Goal: Task Accomplishment & Management: Contribute content

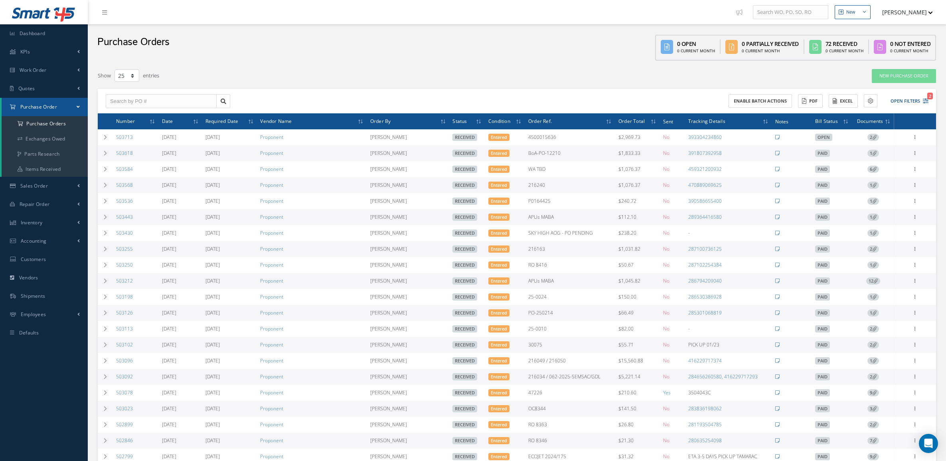
select select "25"
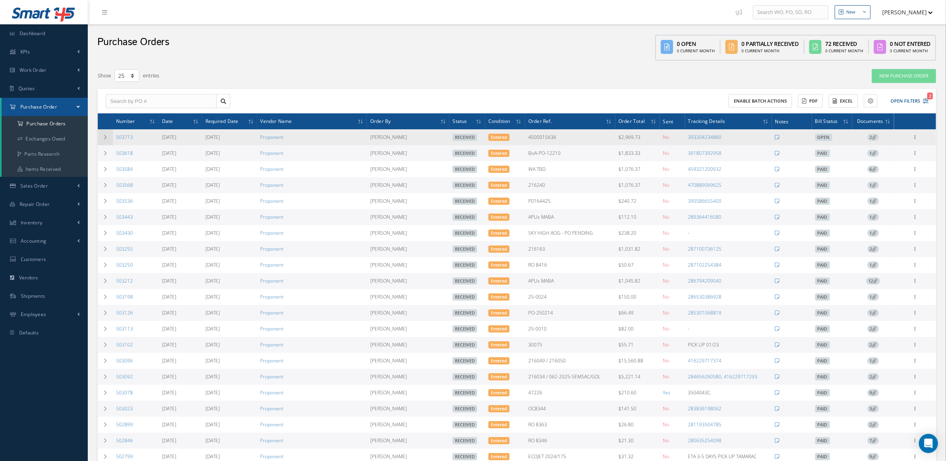
click at [107, 140] on td at bounding box center [105, 137] width 15 height 16
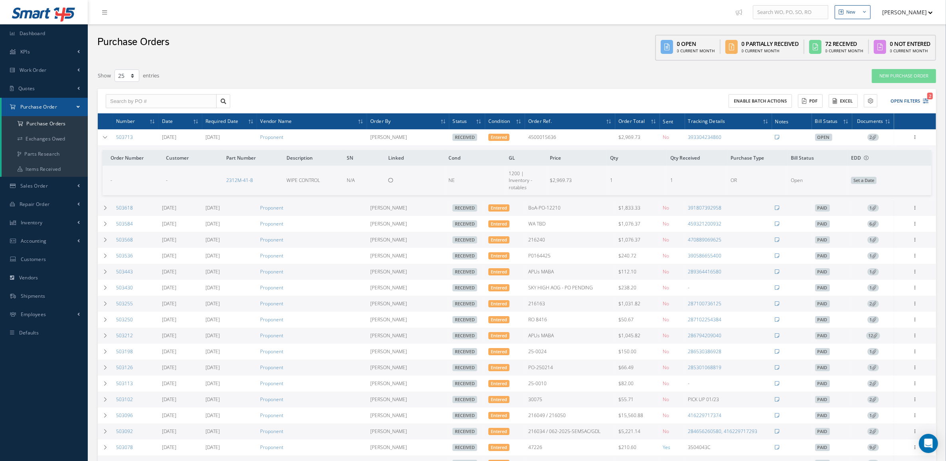
click at [875, 137] on icon at bounding box center [874, 137] width 4 height 4
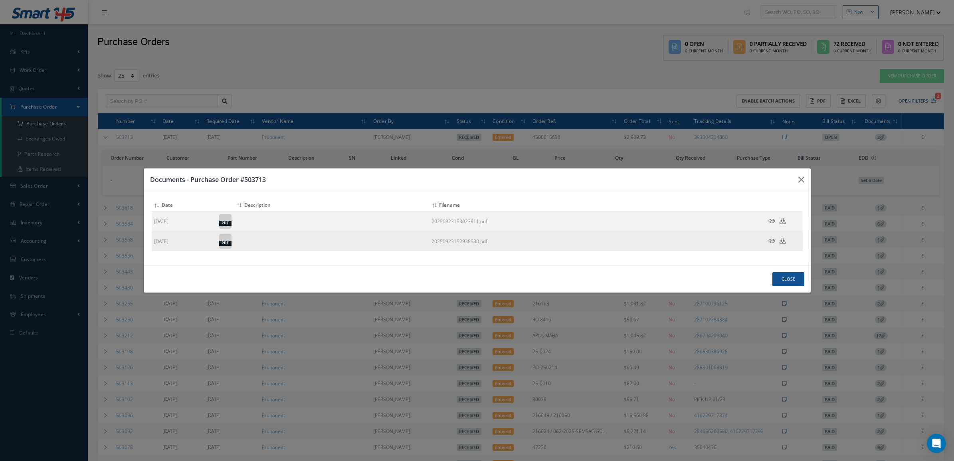
click at [769, 241] on icon at bounding box center [771, 241] width 7 height 6
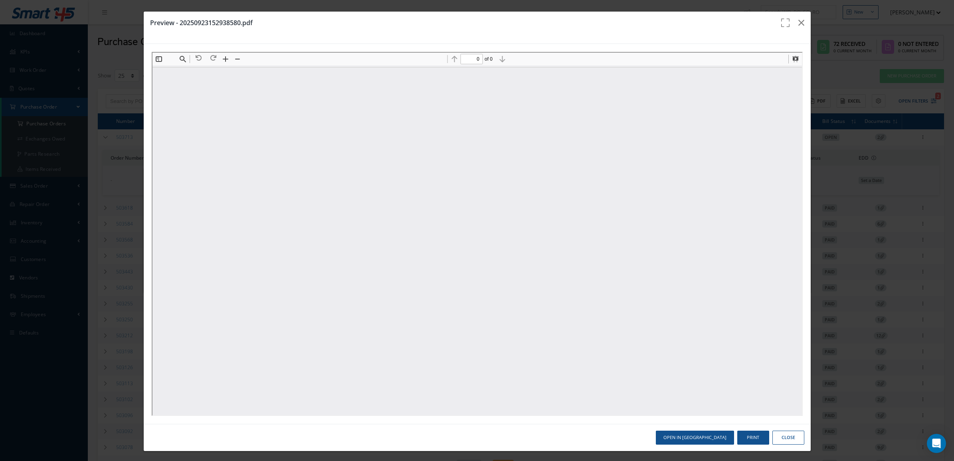
type input "1"
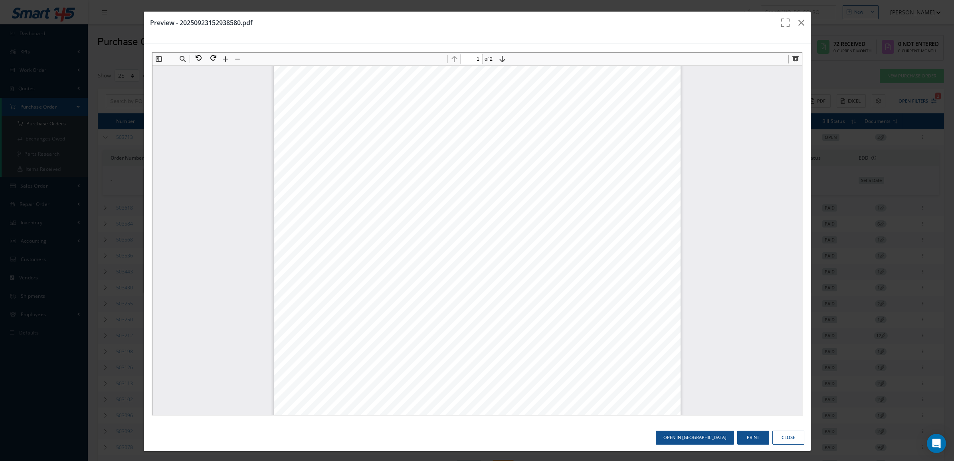
scroll to position [154, 0]
click at [798, 19] on icon "button" at bounding box center [801, 23] width 6 height 10
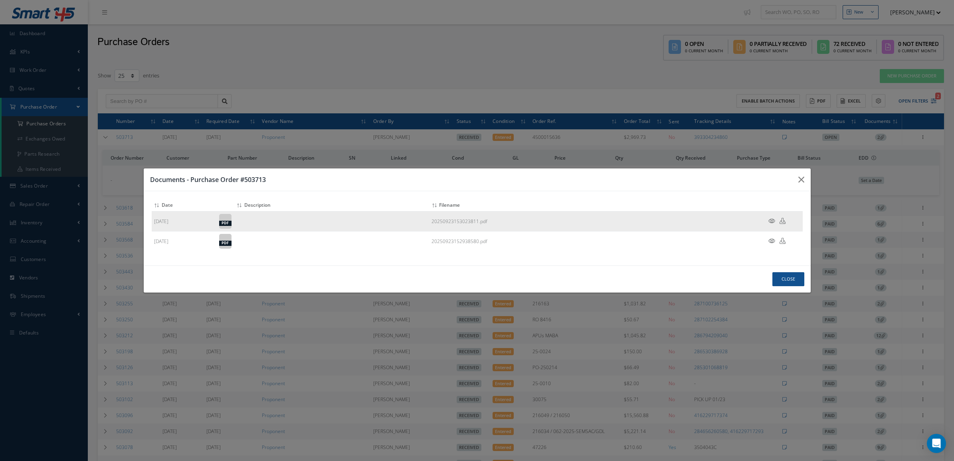
click at [771, 223] on icon at bounding box center [771, 221] width 7 height 6
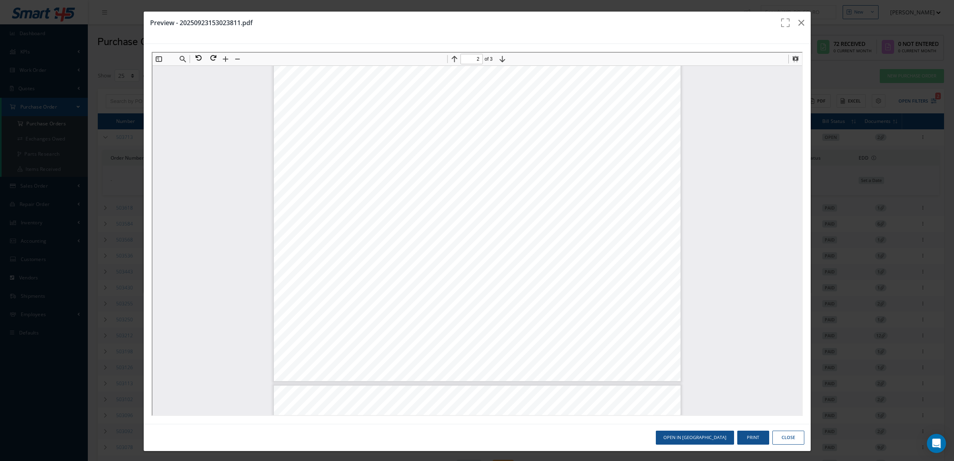
scroll to position [546, 0]
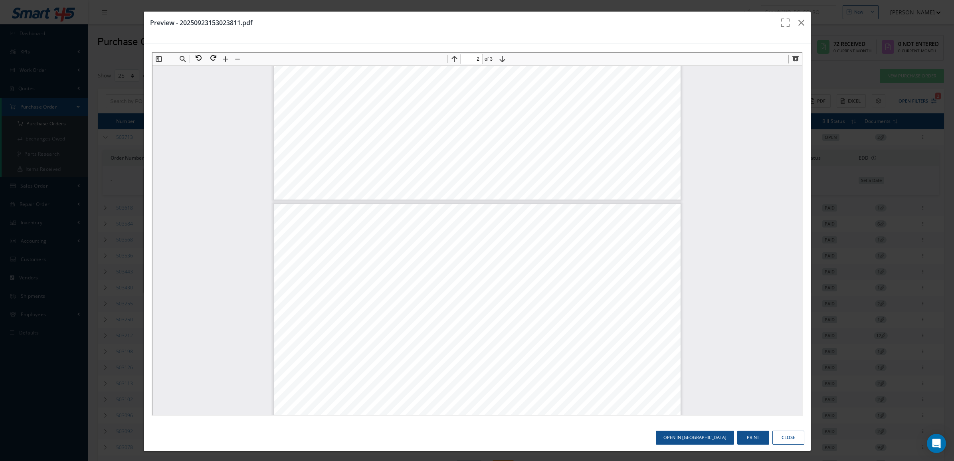
type input "1"
click at [197, 57] on button at bounding box center [197, 57] width 14 height 10
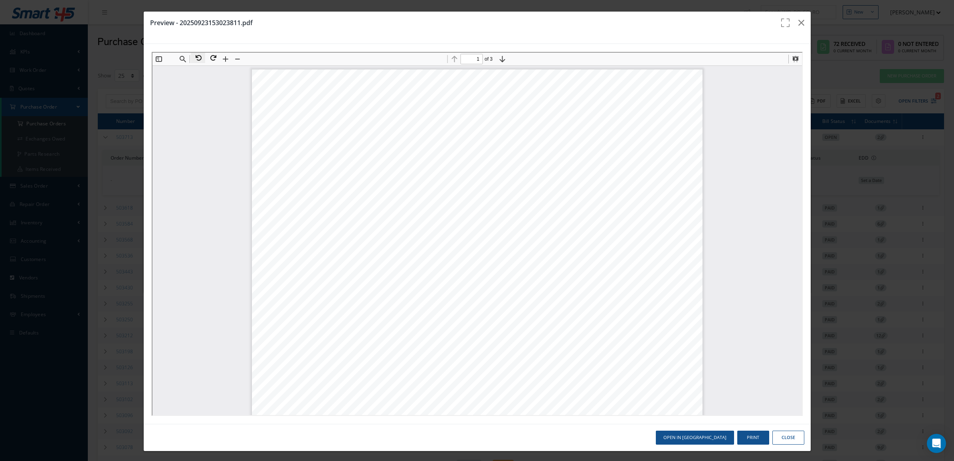
scroll to position [150, 0]
click at [792, 27] on button "button" at bounding box center [801, 23] width 19 height 22
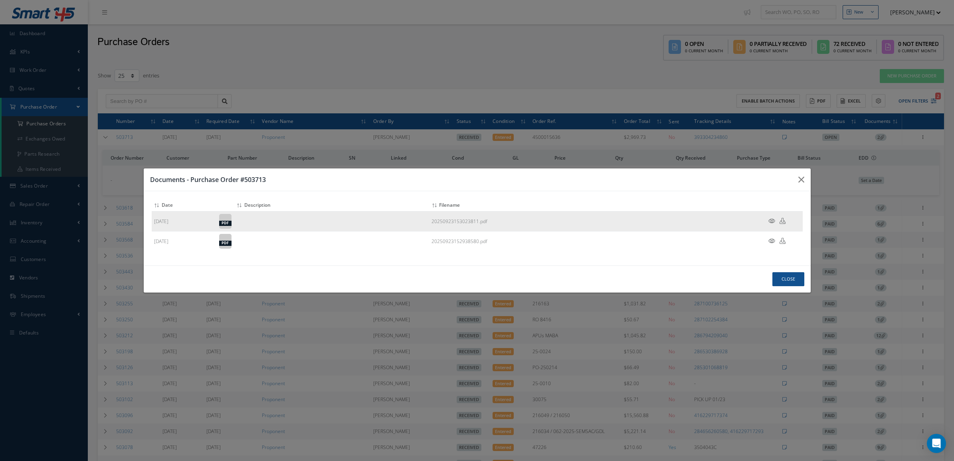
click at [766, 216] on td at bounding box center [779, 221] width 48 height 20
click at [769, 220] on icon at bounding box center [771, 221] width 7 height 6
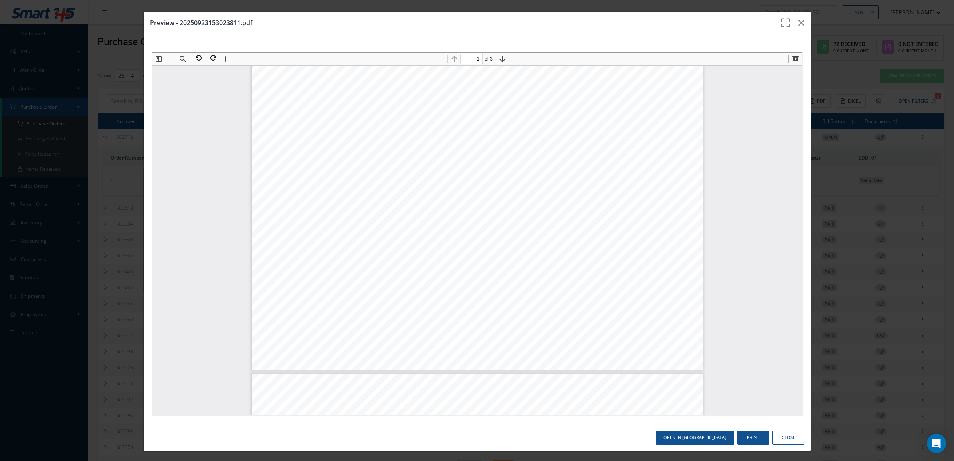
scroll to position [0, 0]
type input "3"
drag, startPoint x: 768, startPoint y: 432, endPoint x: 766, endPoint y: 428, distance: 4.7
click at [772, 432] on button "Close" at bounding box center [788, 438] width 32 height 14
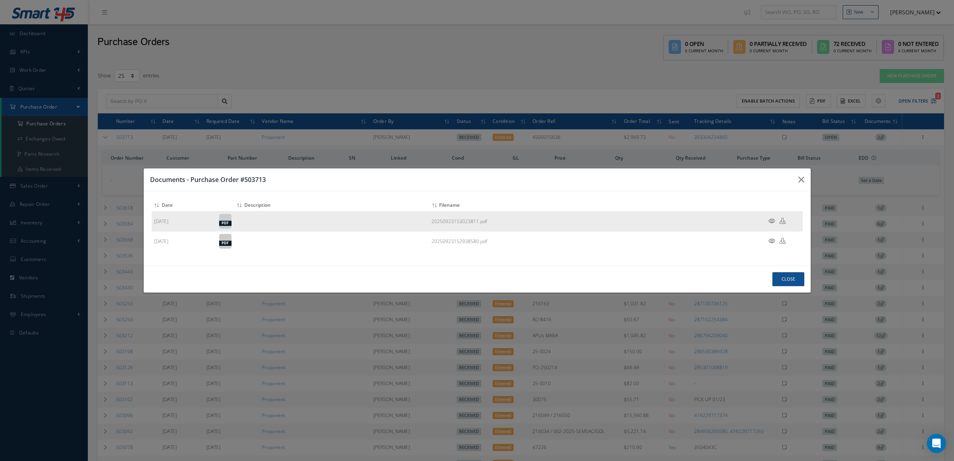
click at [784, 219] on icon at bounding box center [782, 221] width 6 height 6
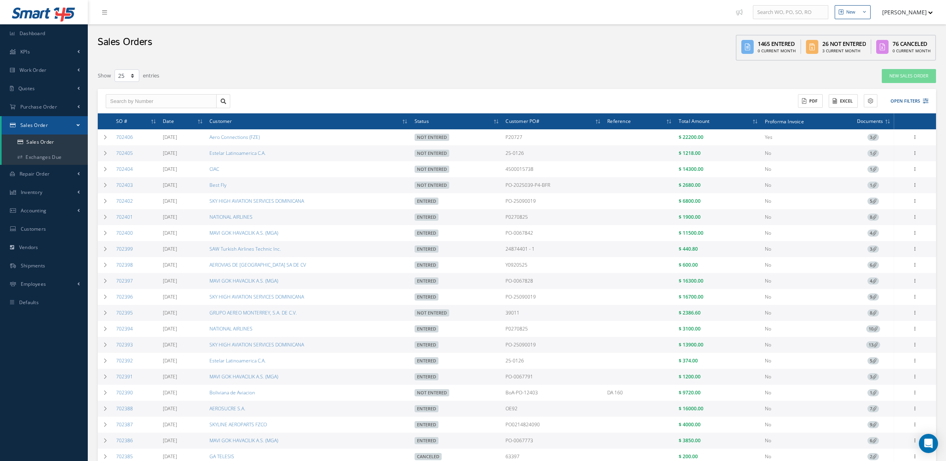
select select "25"
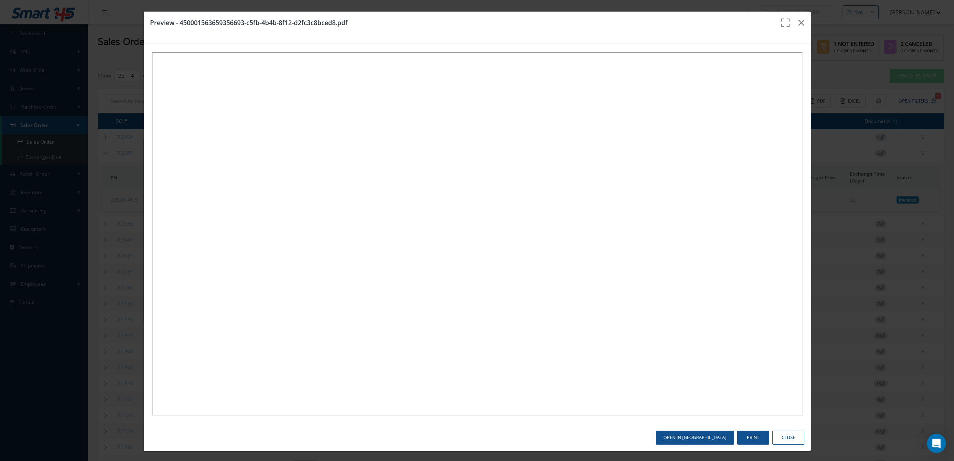
select select "25"
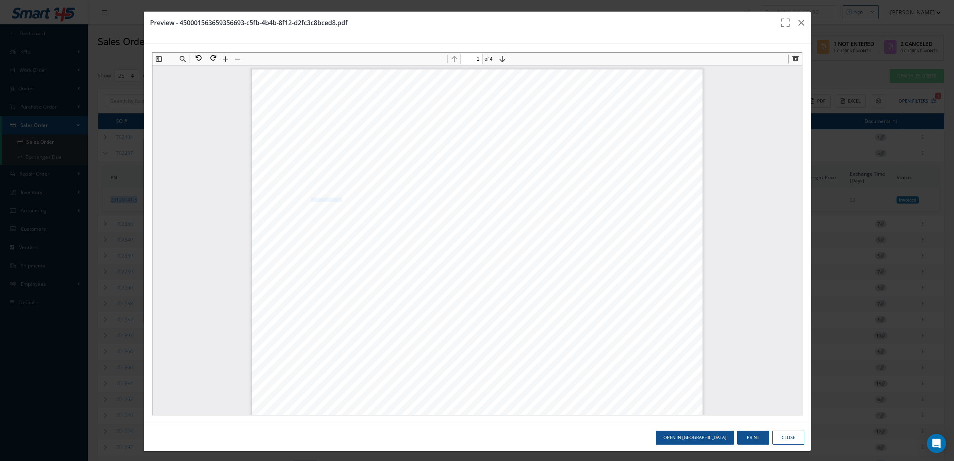
scroll to position [4, 0]
click at [795, 17] on button "button" at bounding box center [801, 23] width 19 height 22
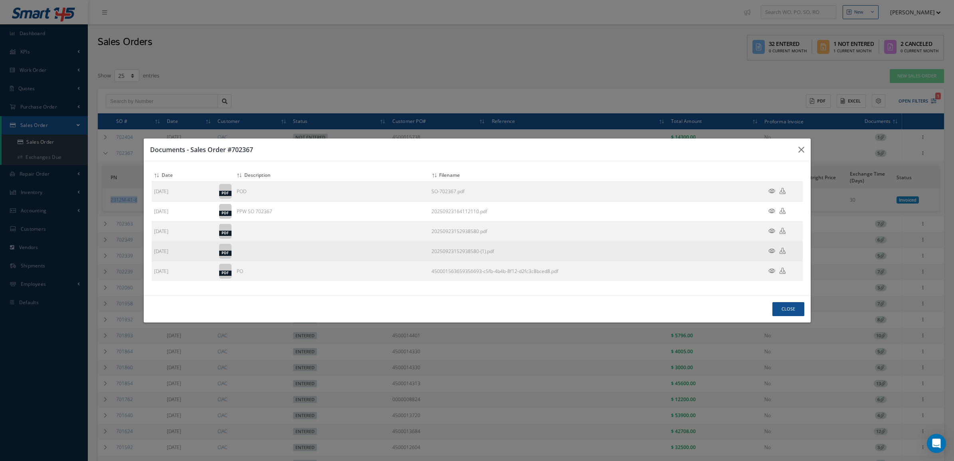
click at [770, 254] on icon at bounding box center [771, 251] width 7 height 6
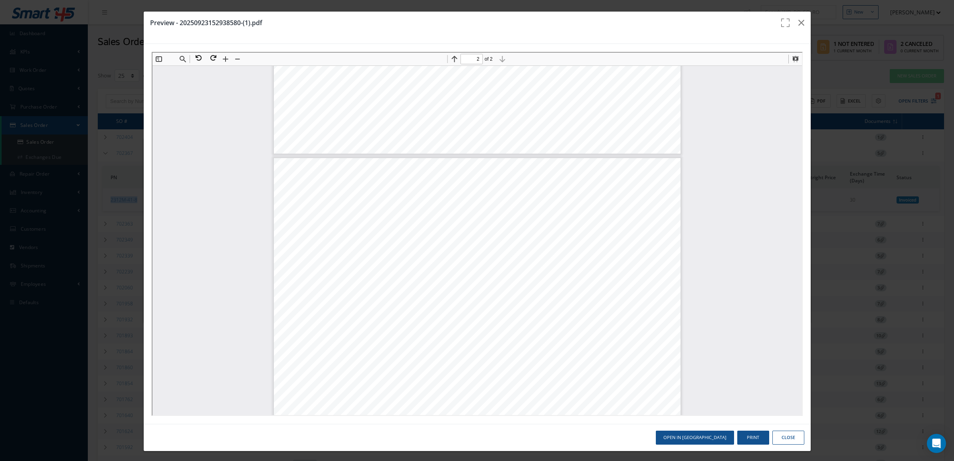
scroll to position [453, 0]
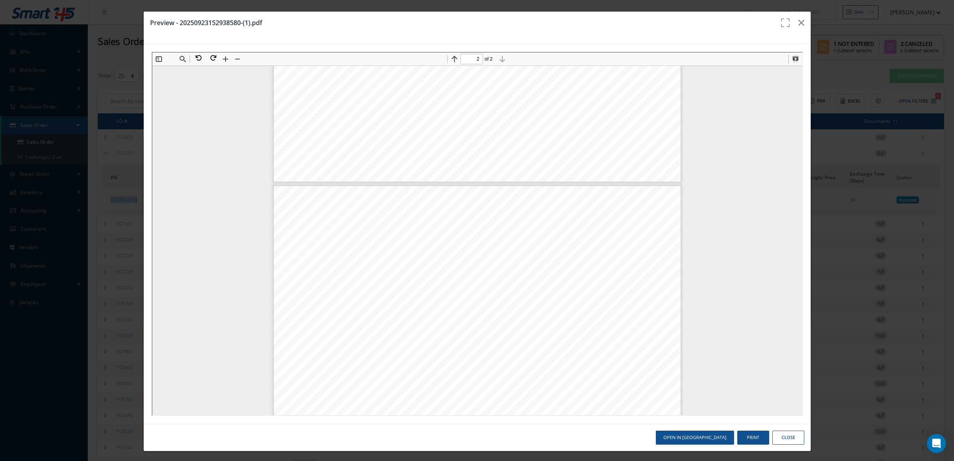
type input "1"
click at [777, 442] on button "Close" at bounding box center [788, 438] width 32 height 14
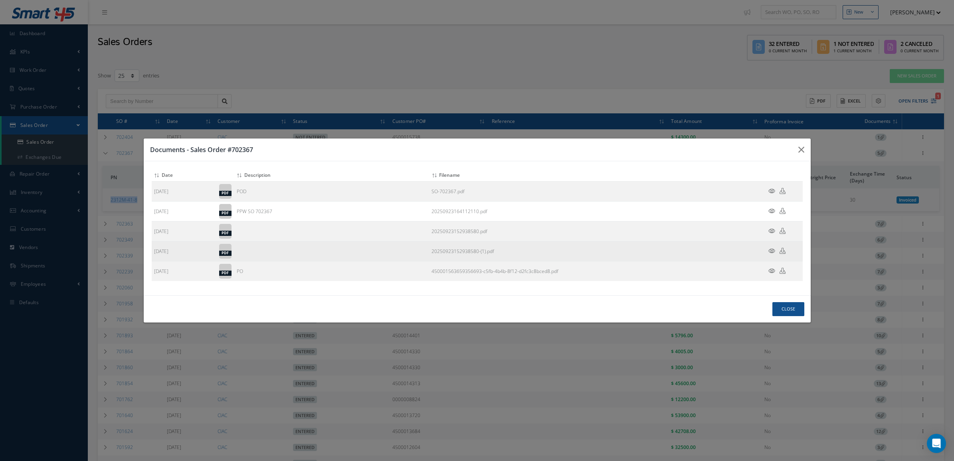
click at [782, 253] on icon at bounding box center [782, 251] width 6 height 6
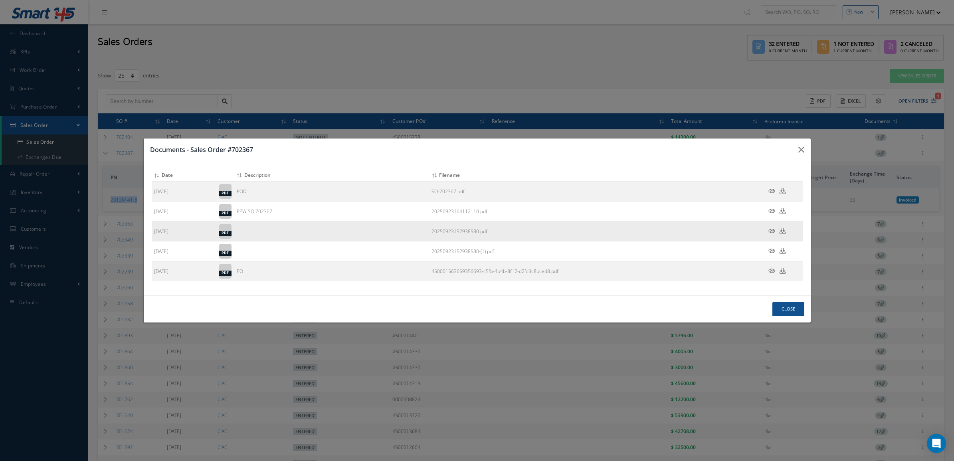
click at [772, 229] on icon at bounding box center [771, 231] width 7 height 6
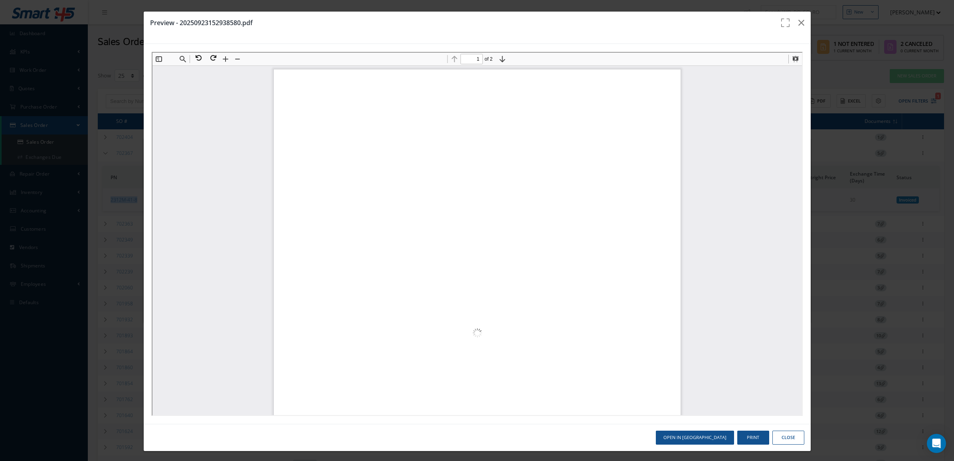
scroll to position [154, 0]
click at [201, 53] on button at bounding box center [197, 57] width 14 height 10
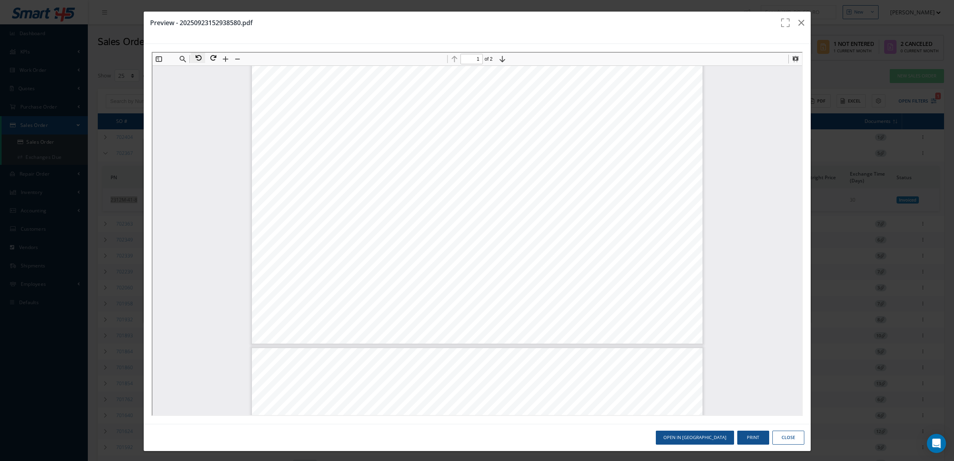
type input "2"
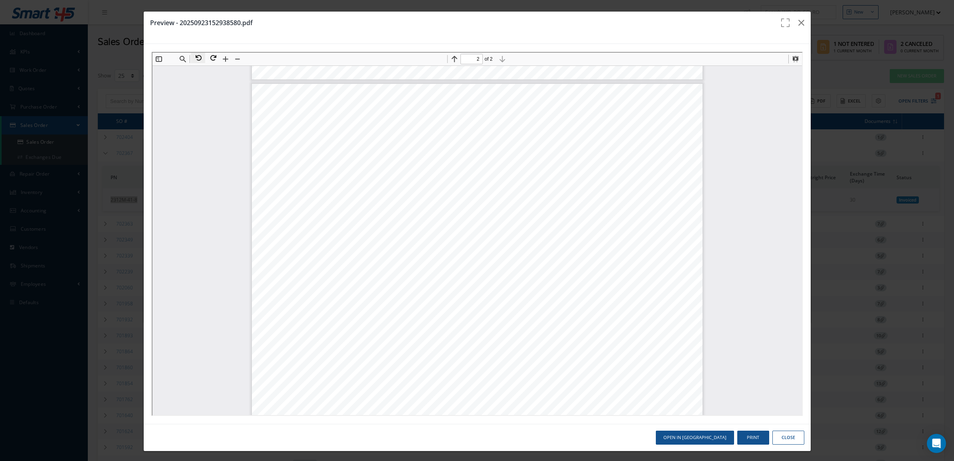
scroll to position [357, 0]
click at [798, 19] on icon "button" at bounding box center [801, 23] width 6 height 10
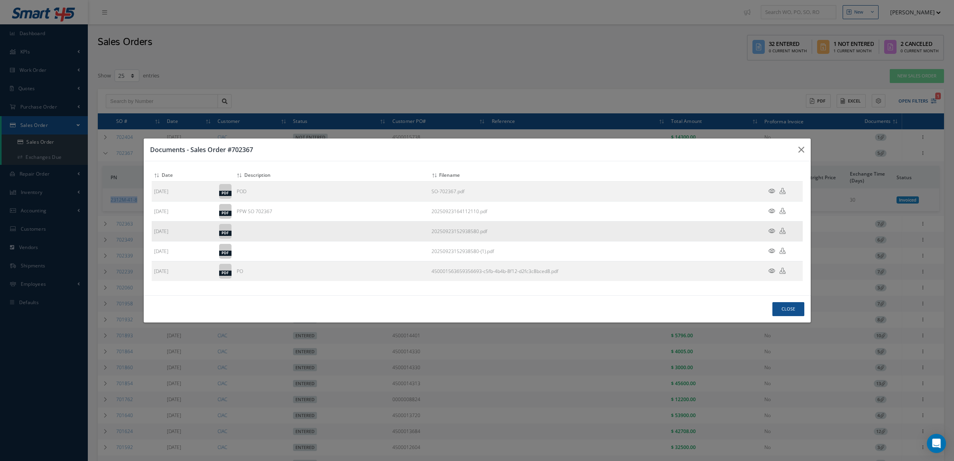
click at [769, 231] on icon at bounding box center [771, 231] width 7 height 6
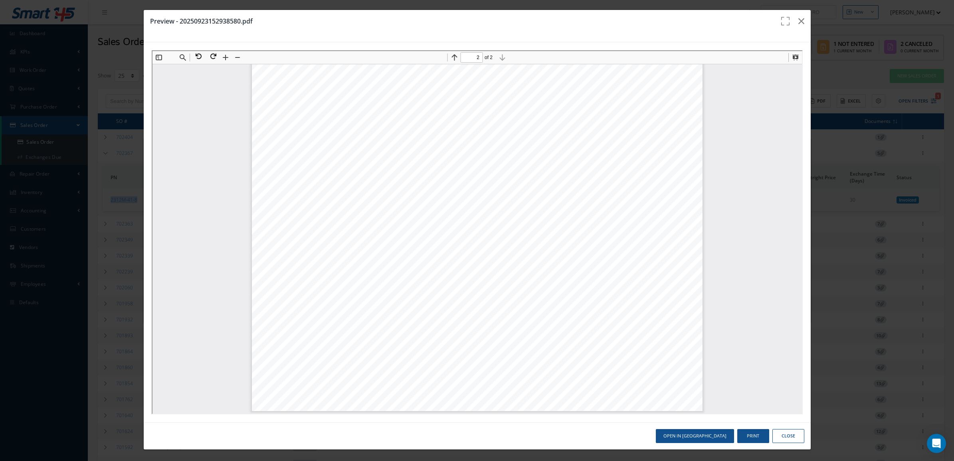
scroll to position [0, 0]
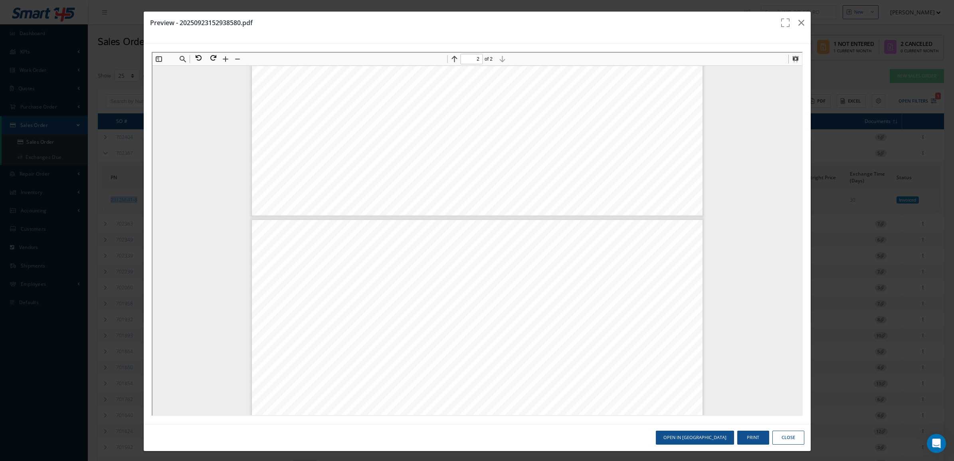
type input "1"
click at [798, 20] on icon "button" at bounding box center [801, 23] width 6 height 10
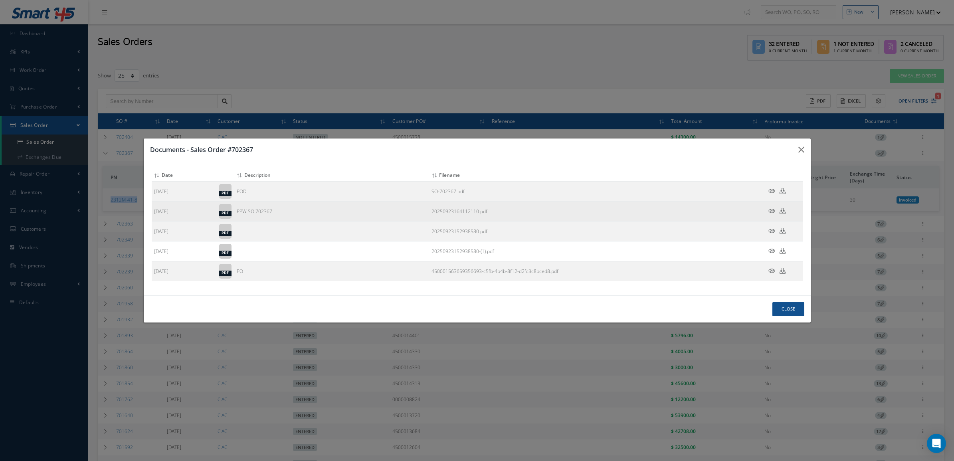
click at [772, 208] on icon at bounding box center [771, 211] width 7 height 6
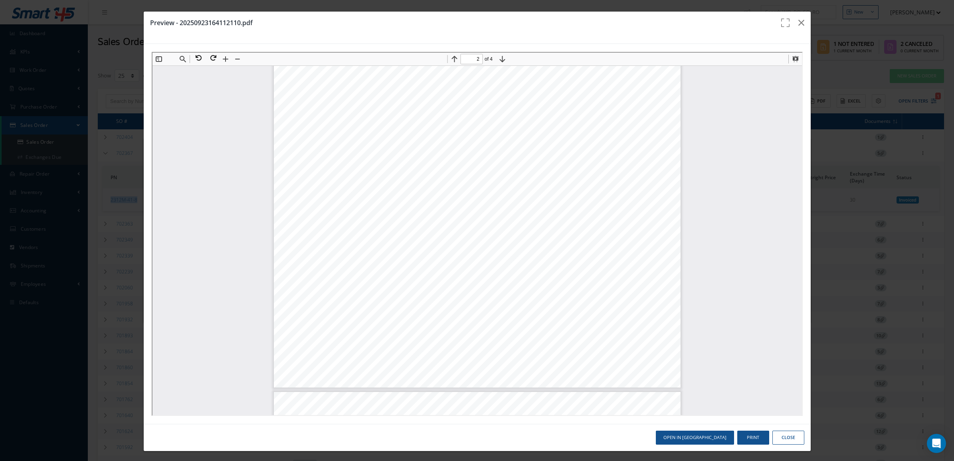
type input "3"
click at [798, 23] on icon "button" at bounding box center [801, 23] width 6 height 10
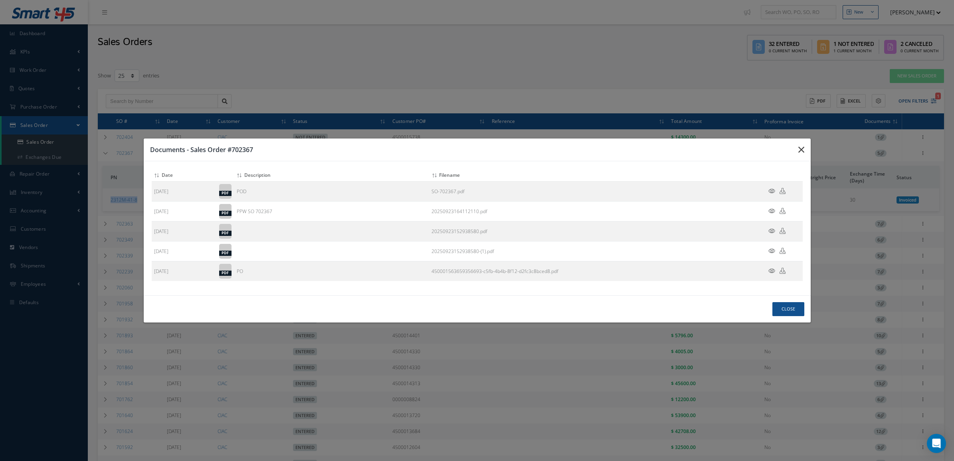
click at [799, 145] on icon "button" at bounding box center [801, 150] width 6 height 10
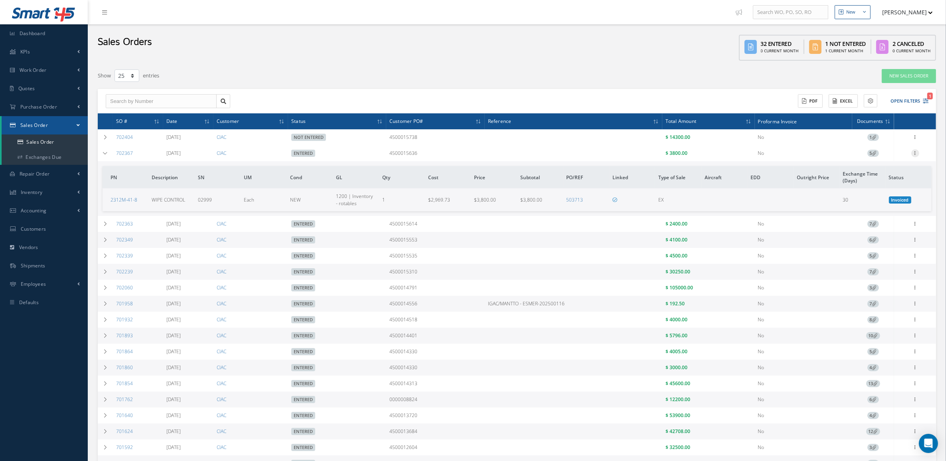
click at [917, 154] on icon at bounding box center [915, 152] width 8 height 6
click at [888, 203] on link "Documents" at bounding box center [878, 206] width 63 height 10
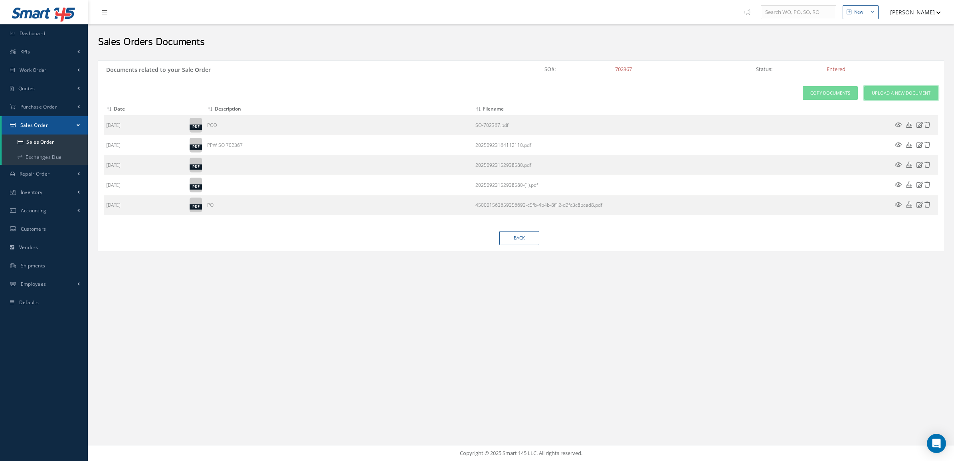
click at [896, 95] on span "Upload a New Document" at bounding box center [900, 93] width 59 height 7
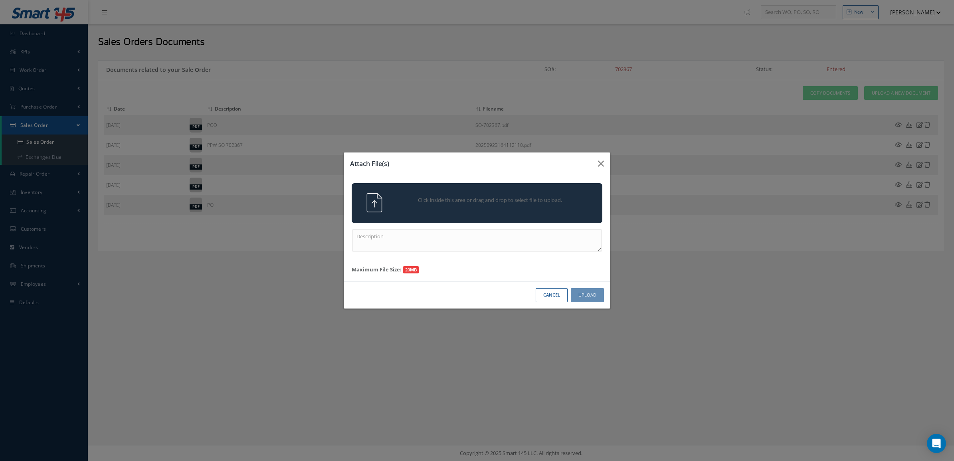
click at [551, 209] on div "Click inside this area or drag and drop to select file to upload." at bounding box center [487, 201] width 197 height 16
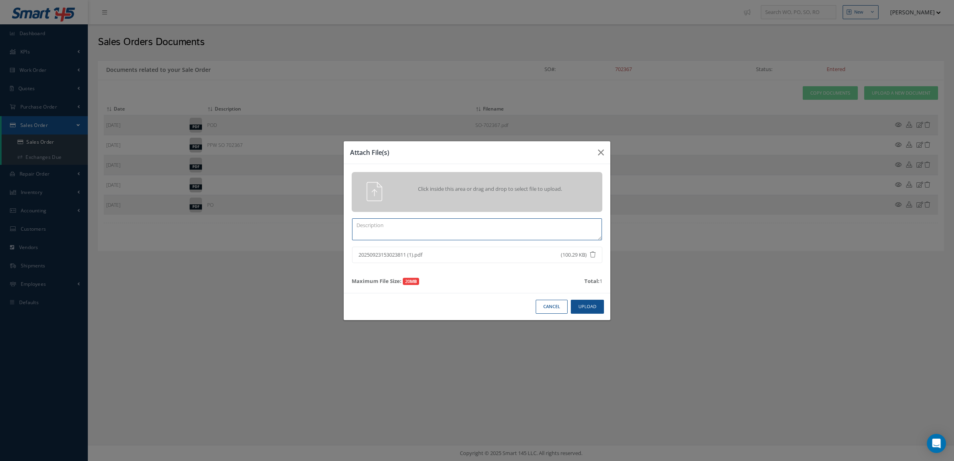
click at [529, 227] on textarea at bounding box center [477, 229] width 250 height 22
type textarea "certs"
click at [595, 304] on button "Upload" at bounding box center [587, 307] width 33 height 14
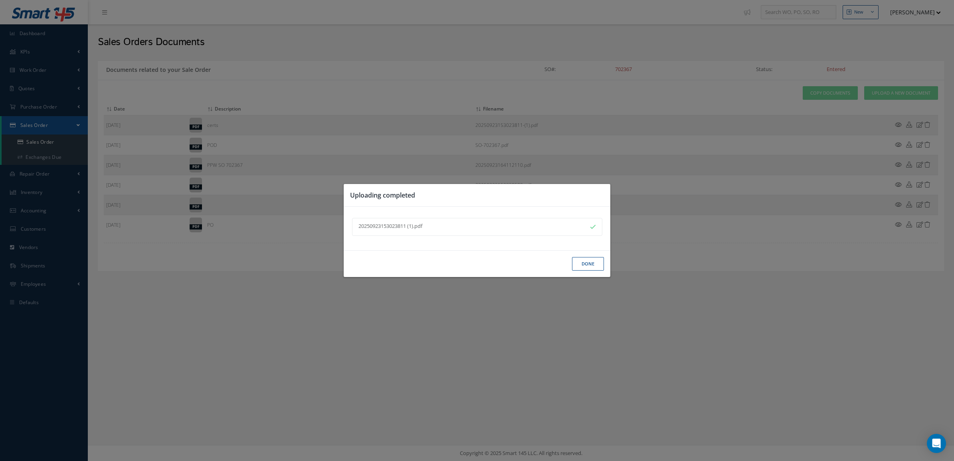
drag, startPoint x: 587, startPoint y: 273, endPoint x: 585, endPoint y: 268, distance: 4.8
click at [586, 272] on div "Done" at bounding box center [477, 263] width 267 height 27
click at [585, 268] on button "Done" at bounding box center [588, 264] width 32 height 14
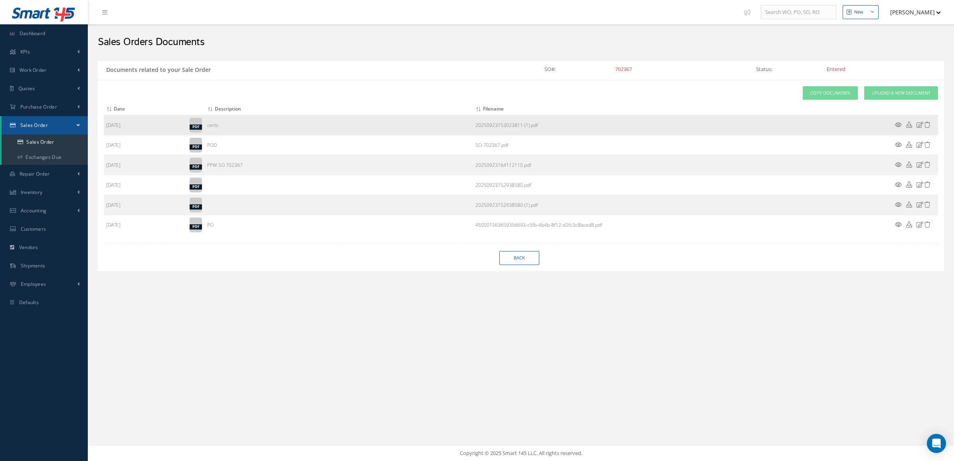
click at [897, 124] on icon at bounding box center [898, 125] width 7 height 6
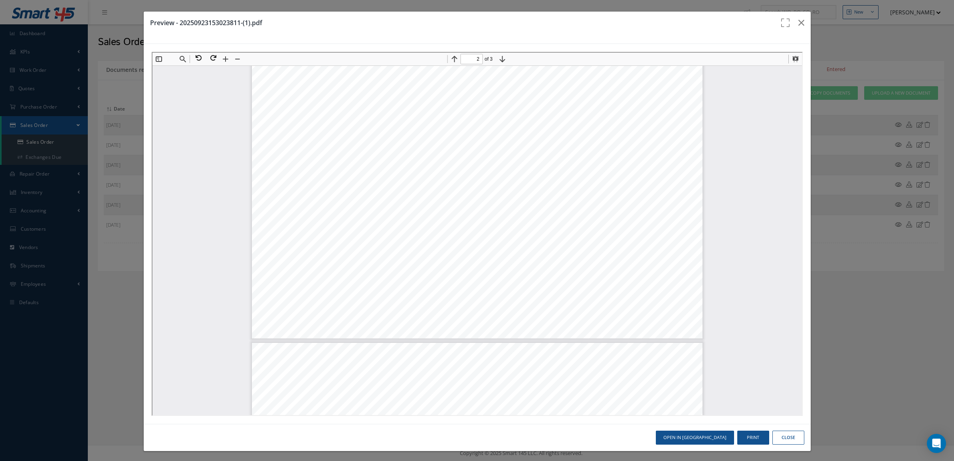
scroll to position [360, 0]
type input "1"
drag, startPoint x: 382, startPoint y: 200, endPoint x: 391, endPoint y: 196, distance: 9.3
click at [383, 199] on div "Page 1" at bounding box center [476, 243] width 450 height 348
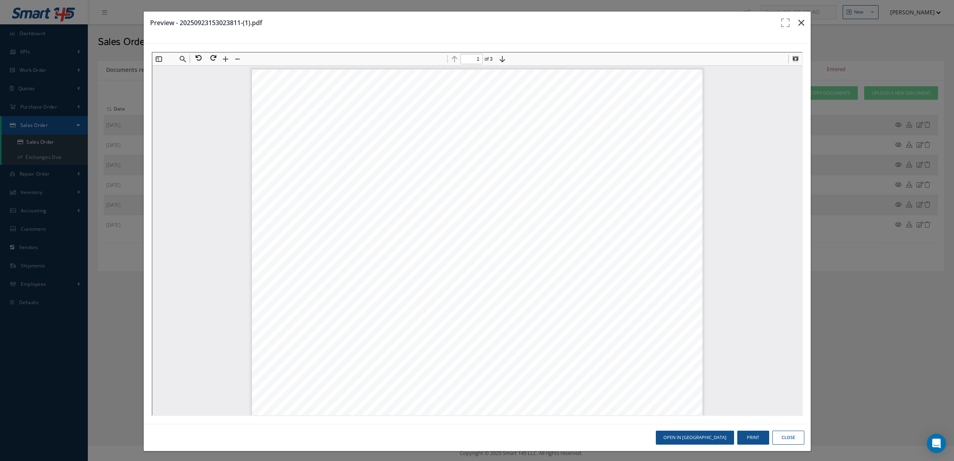
click at [798, 20] on icon "button" at bounding box center [801, 23] width 6 height 10
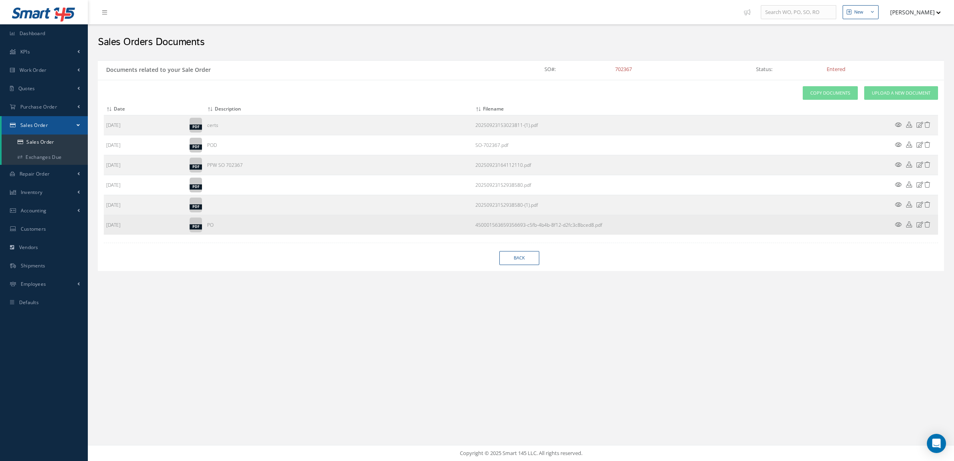
click at [899, 227] on icon at bounding box center [898, 224] width 7 height 6
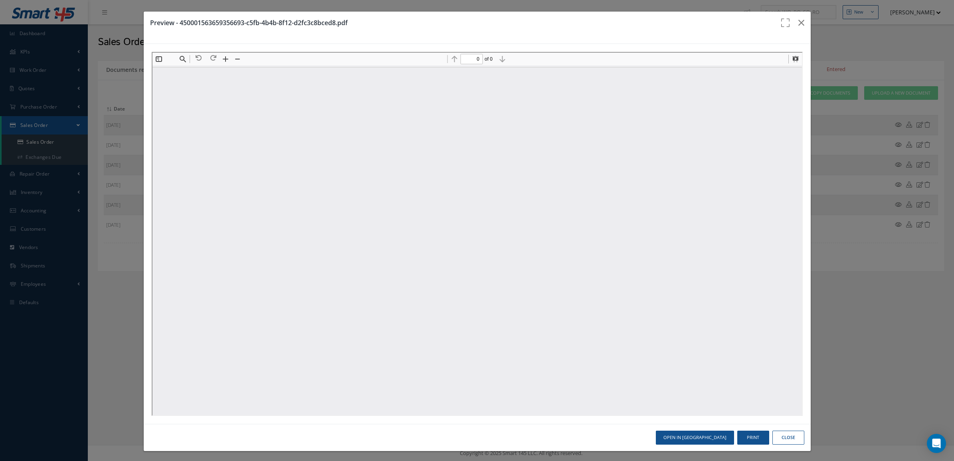
type input "1"
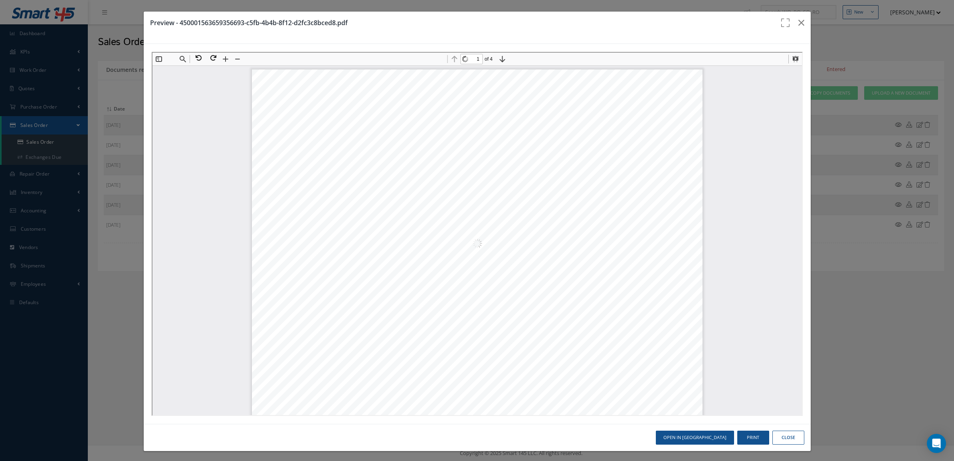
scroll to position [4, 0]
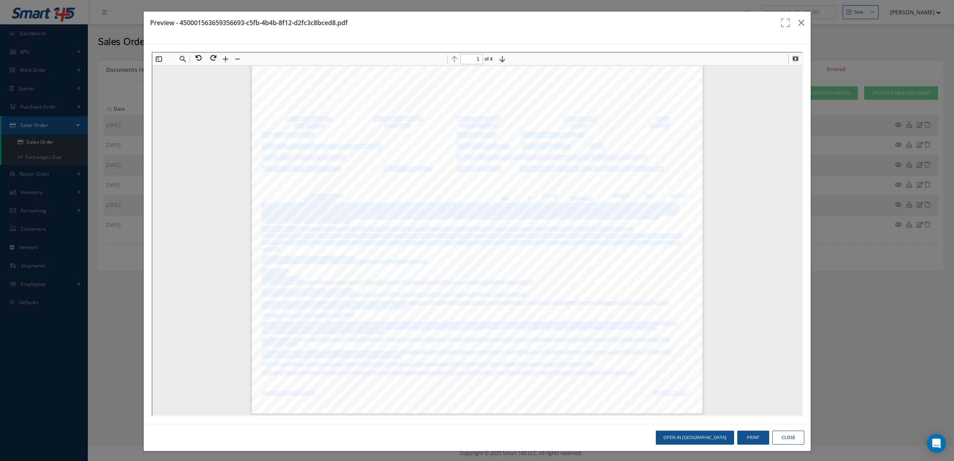
drag, startPoint x: 304, startPoint y: 193, endPoint x: 335, endPoint y: 192, distance: 31.2
click at [335, 192] on div "CORPORACION DE LA INDUSTRIA AERONAUTICA COLOMBIANA S.A. "CALIDAD Y EXCELENCIA A…" at bounding box center [476, 239] width 450 height 348
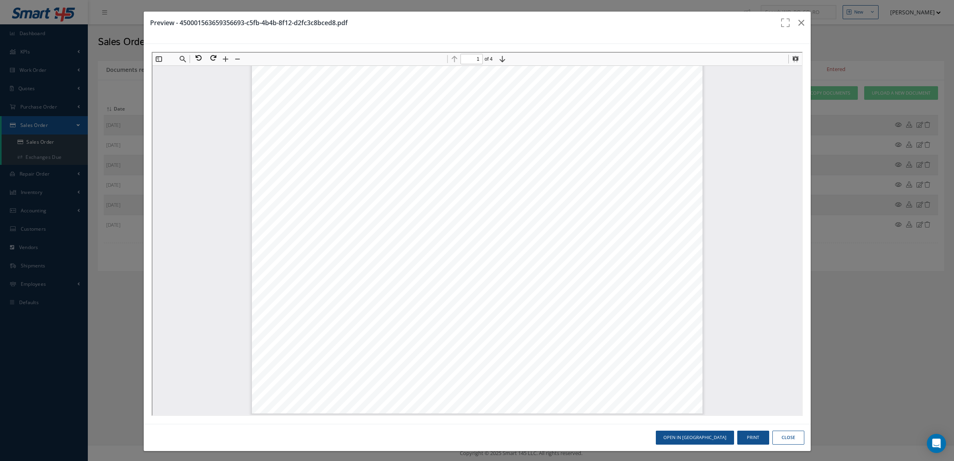
click at [334, 191] on div "CORPORACION DE LA INDUSTRIA AERONAUTICA COLOMBIANA S.A. "CALIDAD Y EXCELENCIA A…" at bounding box center [476, 239] width 450 height 348
drag, startPoint x: 334, startPoint y: 194, endPoint x: 304, endPoint y: 195, distance: 29.5
click at [304, 195] on span "P/N XW21121-227-90" at bounding box center [321, 195] width 39 height 4
copy span "XW21121-227-90"
